Goal: Task Accomplishment & Management: Manage account settings

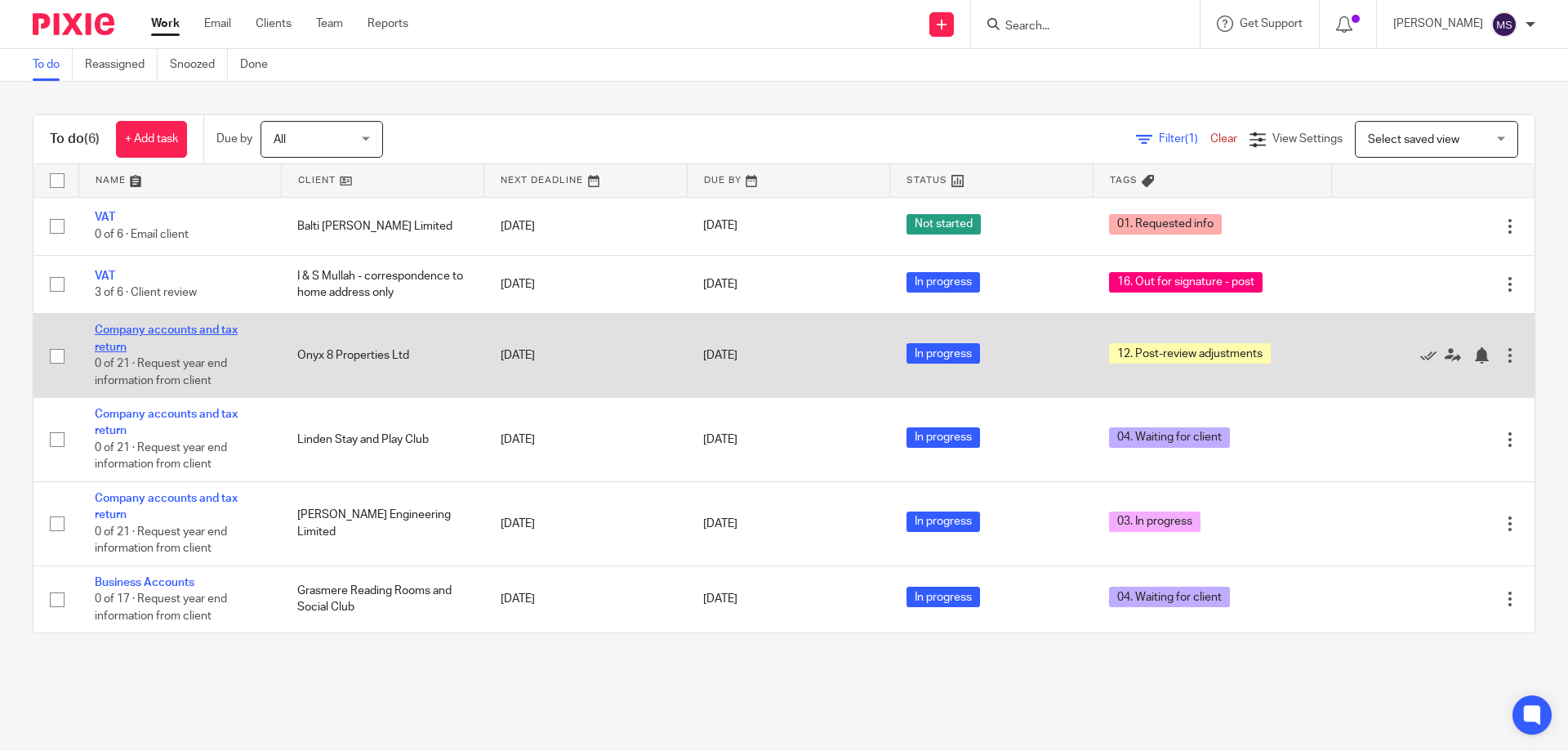
click at [123, 332] on link "Company accounts and tax return" at bounding box center [166, 338] width 143 height 28
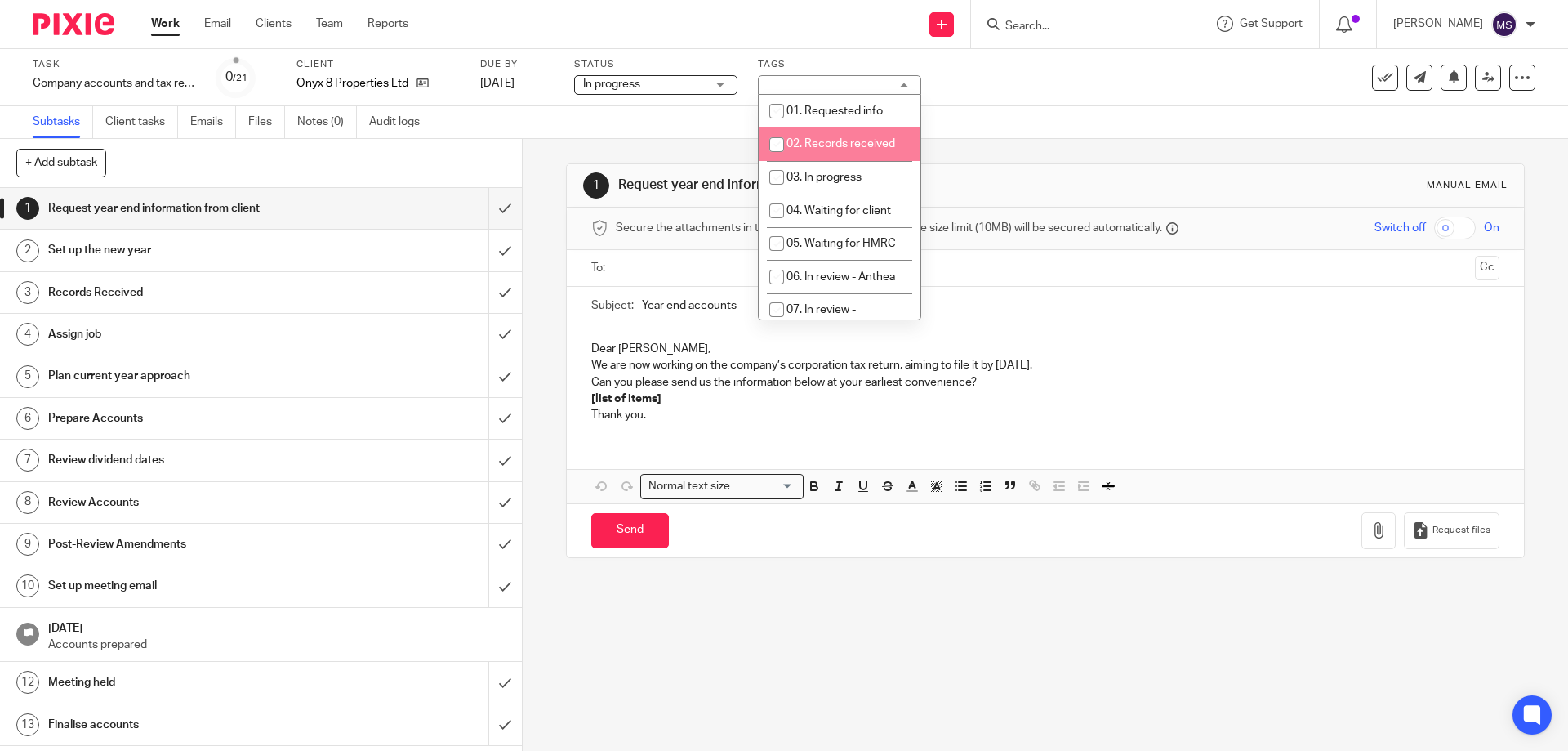
click at [790, 133] on input "checkbox" at bounding box center [776, 144] width 31 height 31
click at [845, 148] on span "02. Records received" at bounding box center [840, 143] width 108 height 12
checkbox input "false"
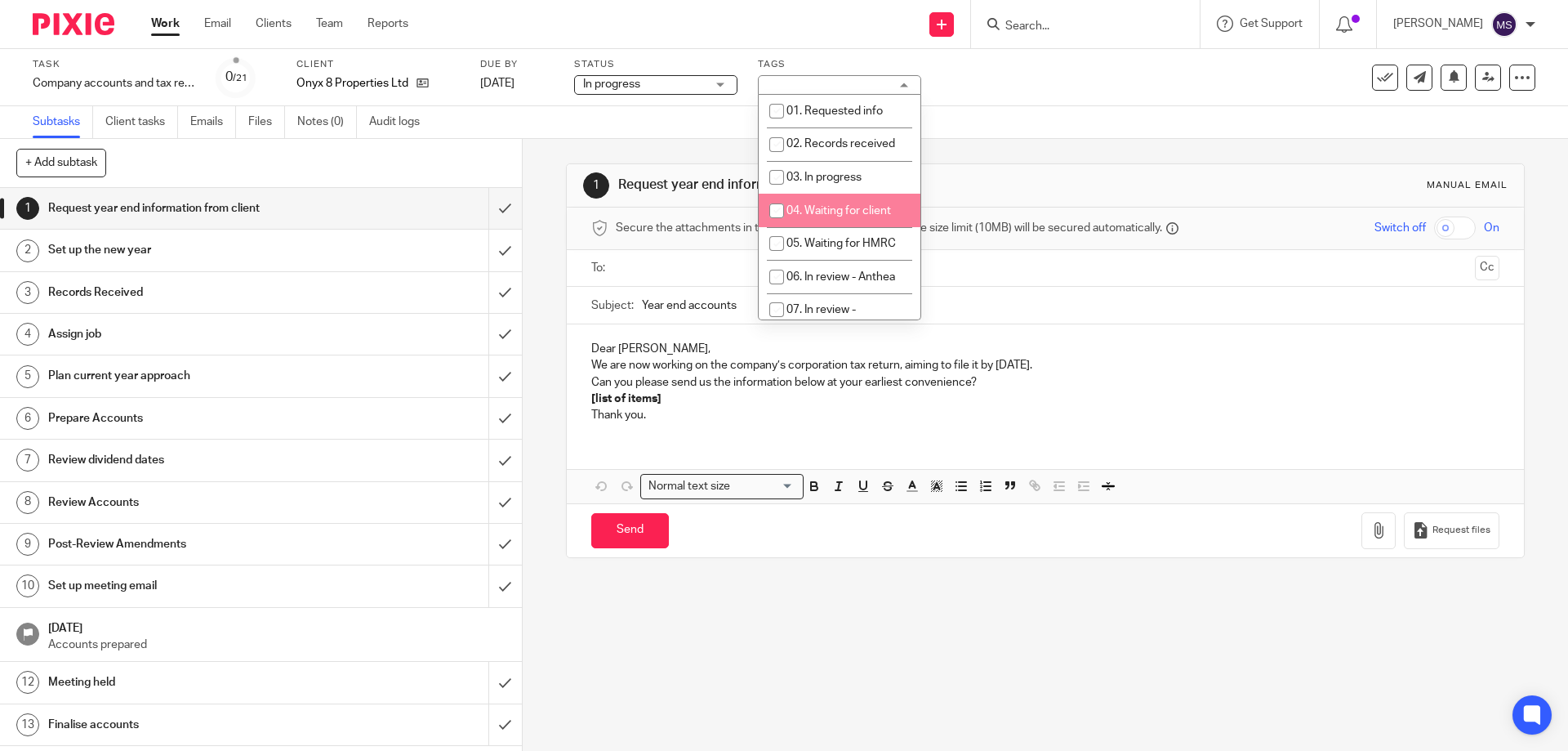
scroll to position [245, 0]
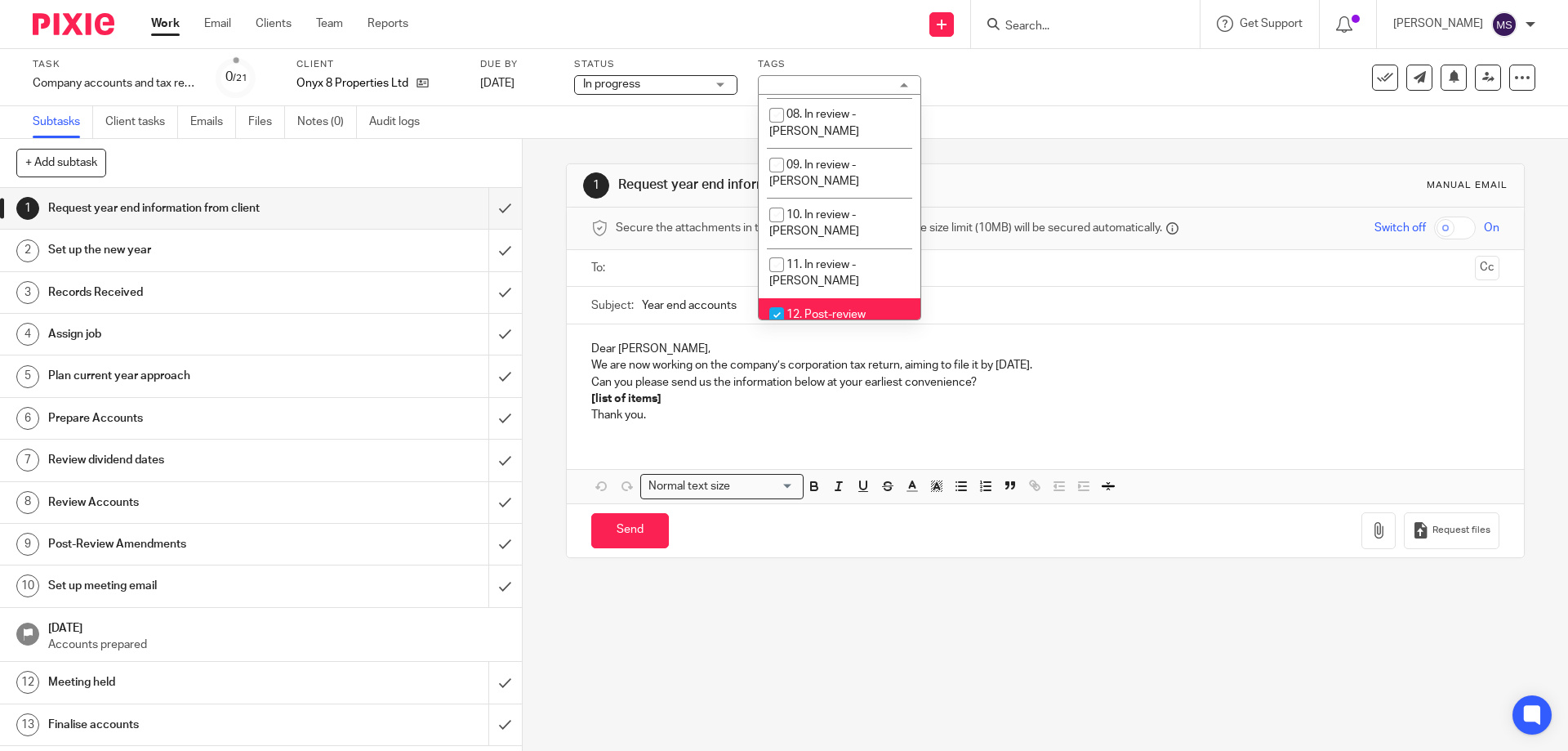
click at [808, 308] on span "12. Post-review adjustments" at bounding box center [817, 323] width 96 height 28
checkbox input "false"
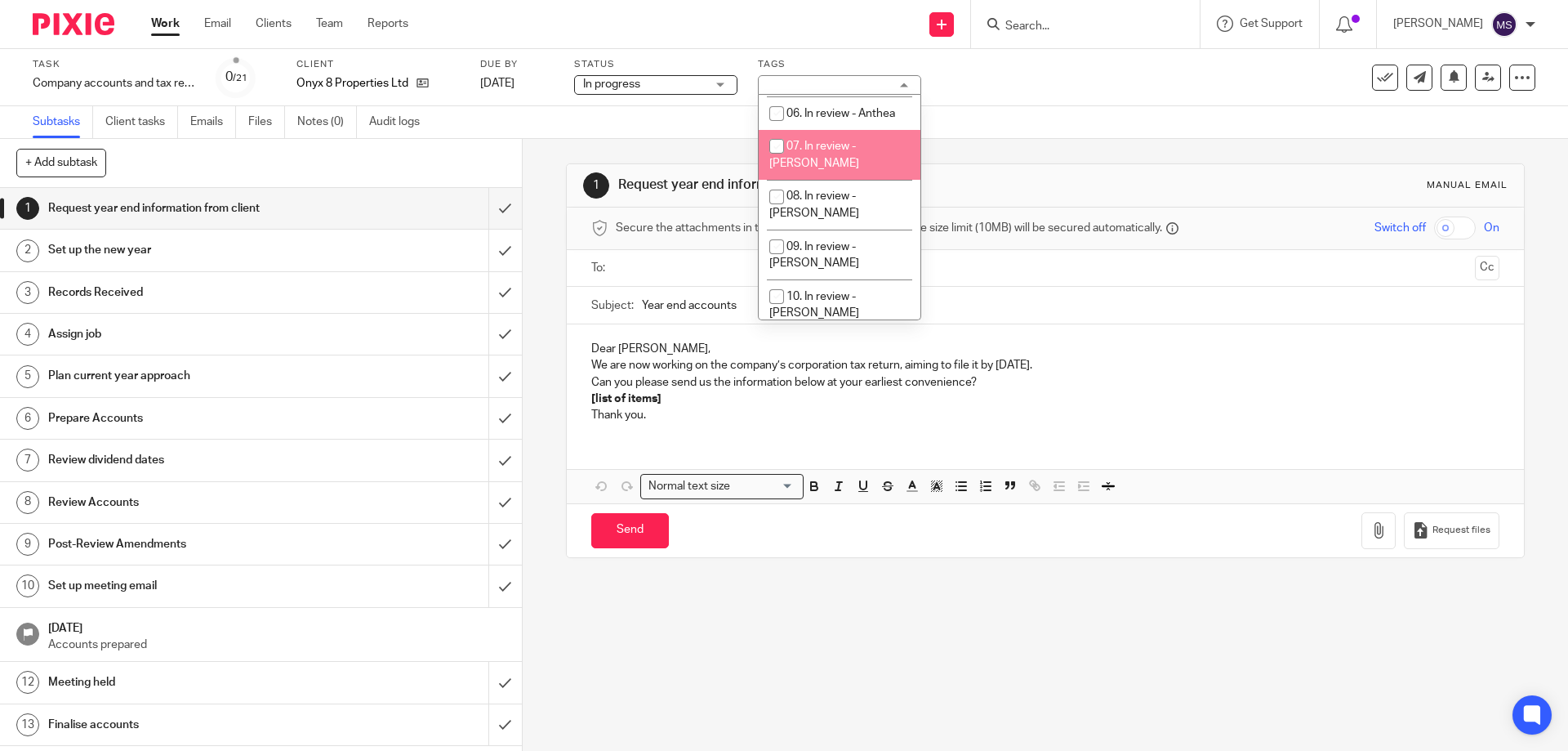
scroll to position [82, 0]
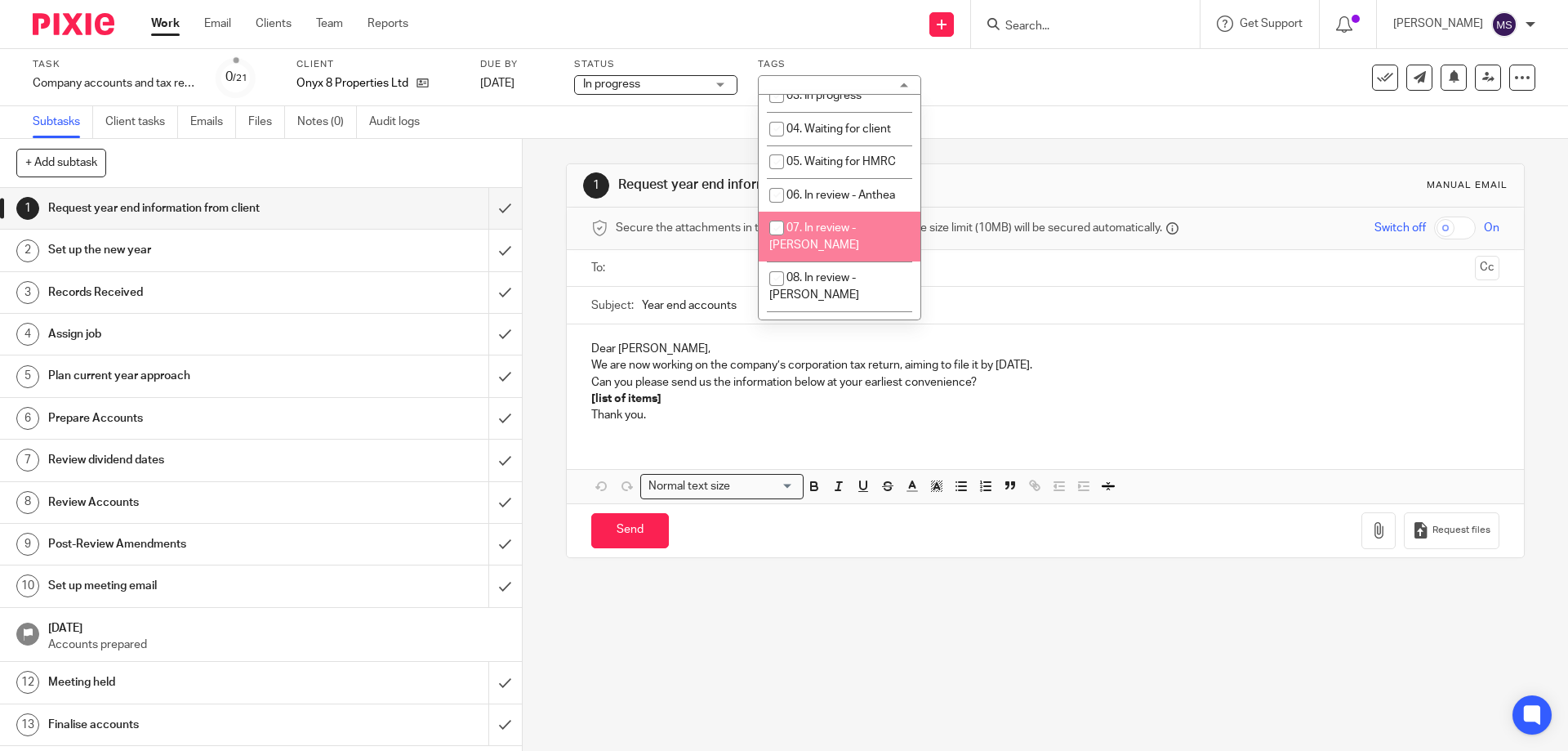
click at [806, 226] on span "07. In review - [PERSON_NAME]" at bounding box center [814, 236] width 90 height 28
checkbox input "true"
click at [1116, 109] on div "Subtasks Client tasks Emails Files Notes (0) Audit logs" at bounding box center [784, 122] width 1568 height 33
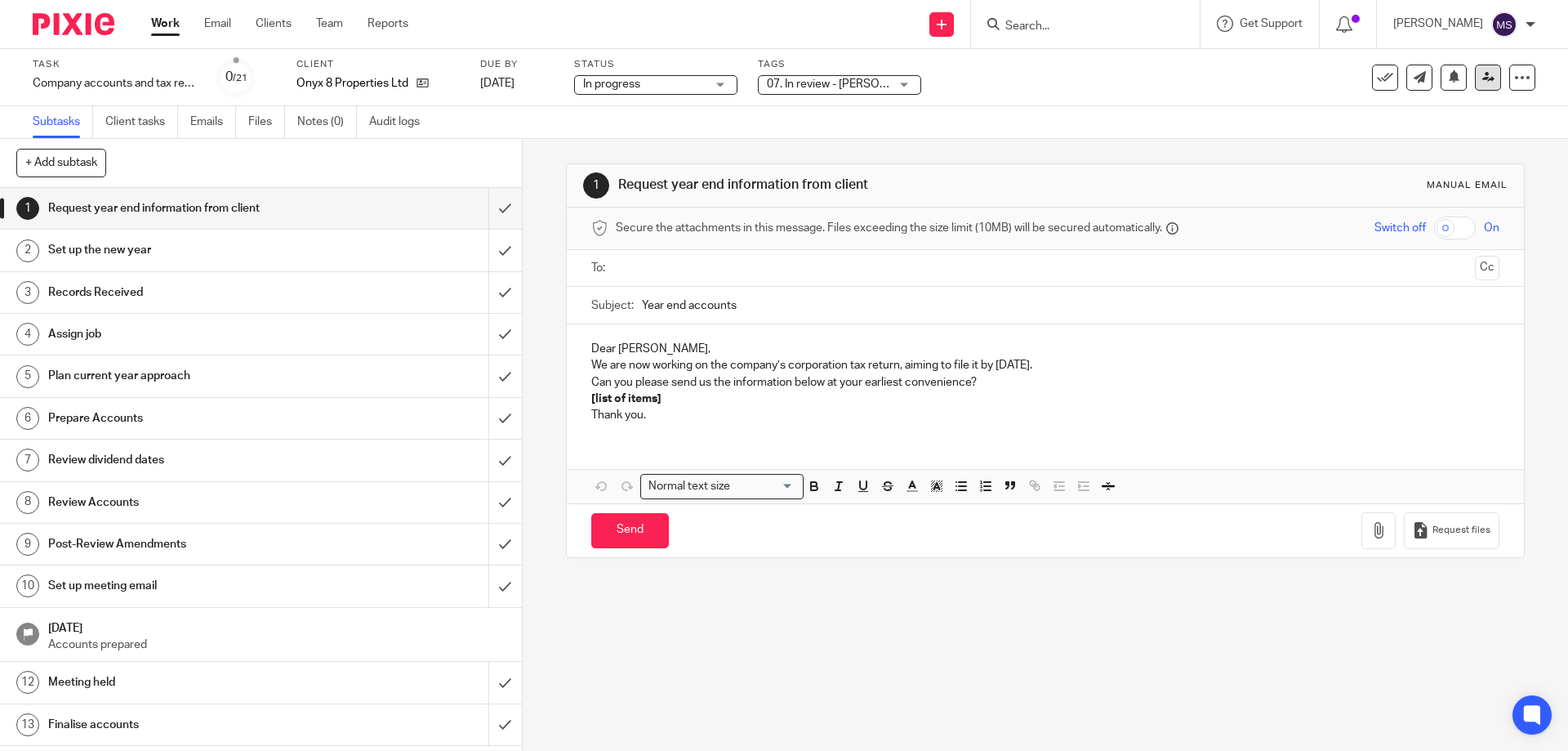
click at [1483, 81] on link at bounding box center [1487, 77] width 26 height 26
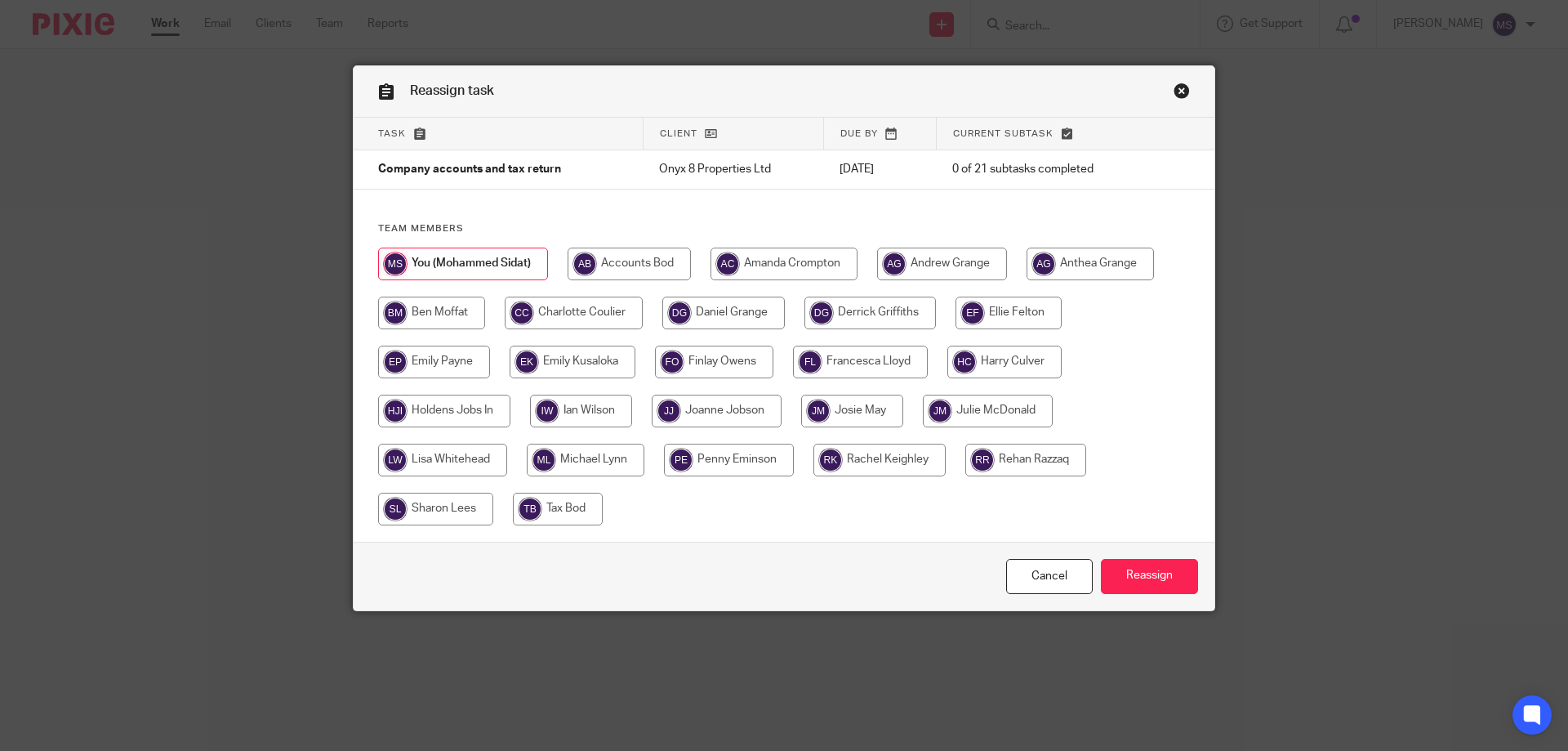
click at [983, 416] on input "radio" at bounding box center [988, 411] width 130 height 33
radio input "true"
click at [1112, 579] on input "Reassign" at bounding box center [1149, 577] width 97 height 36
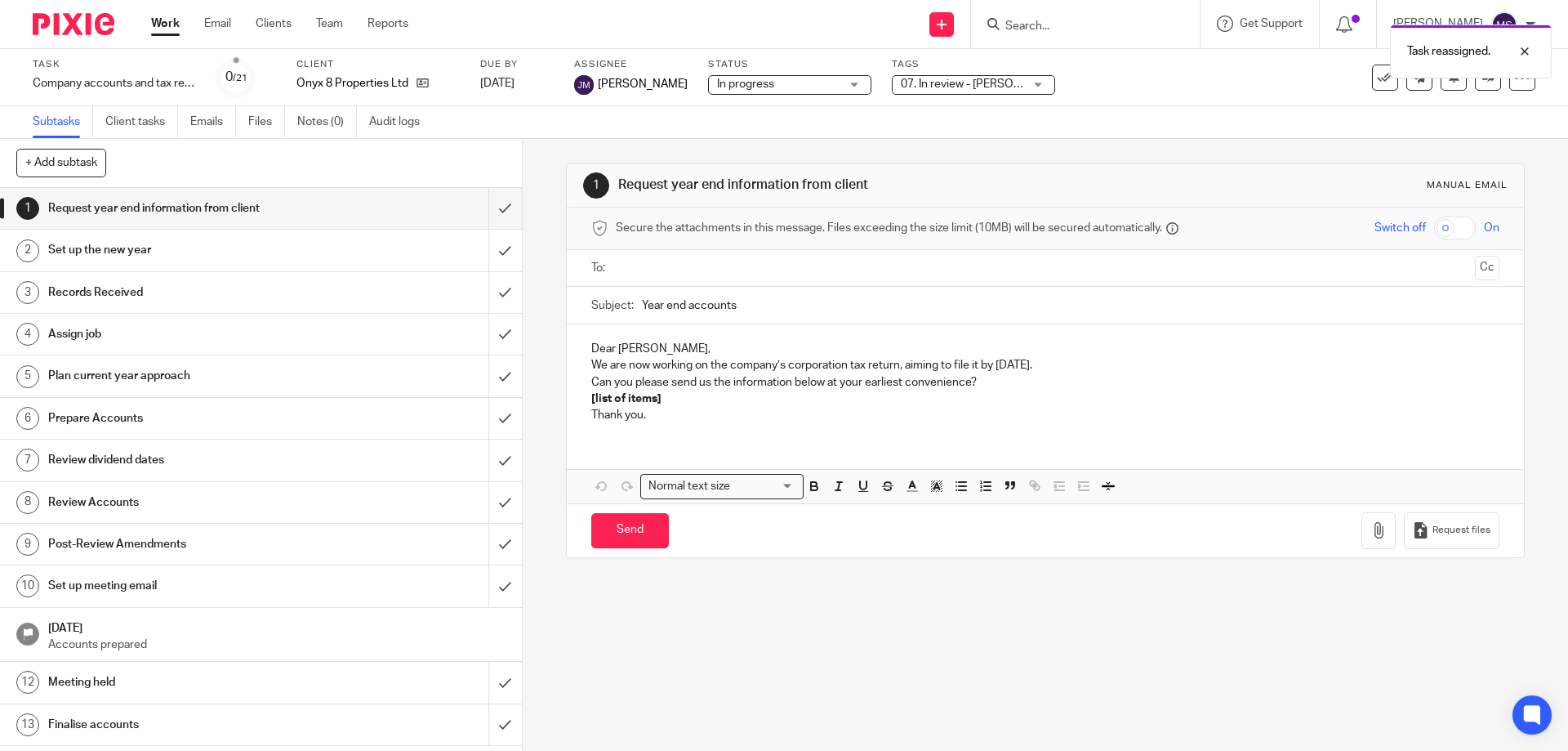
click at [154, 32] on link "Work" at bounding box center [165, 23] width 28 height 16
